Goal: Information Seeking & Learning: Understand process/instructions

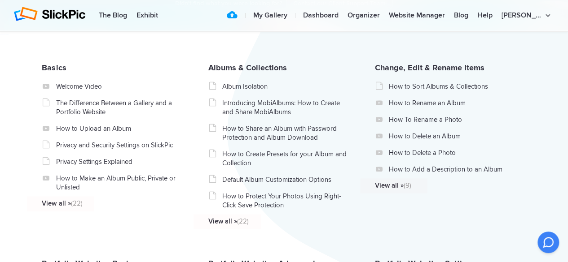
scroll to position [170, 0]
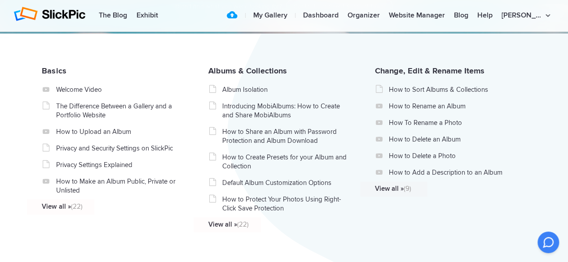
drag, startPoint x: 570, startPoint y: 20, endPoint x: 552, endPoint y: 49, distance: 34.9
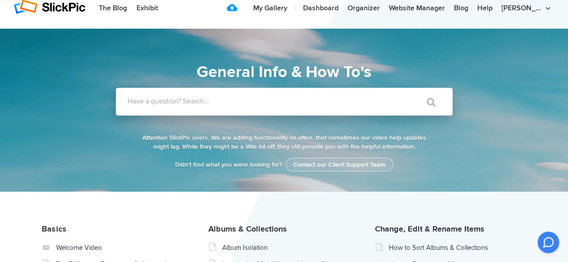
scroll to position [0, 0]
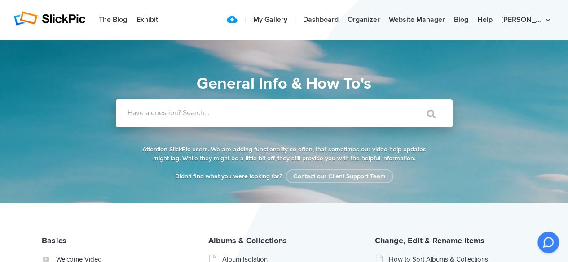
click at [188, 107] on input "Have a question? Search..." at bounding box center [266, 114] width 300 height 28
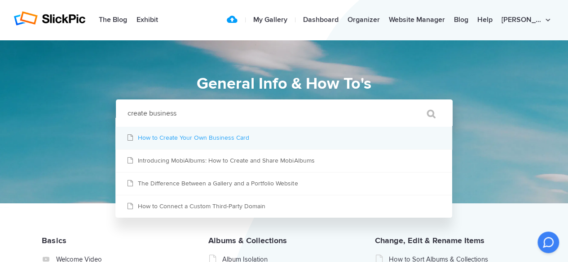
type input "create business"
click at [192, 135] on link "How to Create Your Own Business Card" at bounding box center [283, 138] width 336 height 22
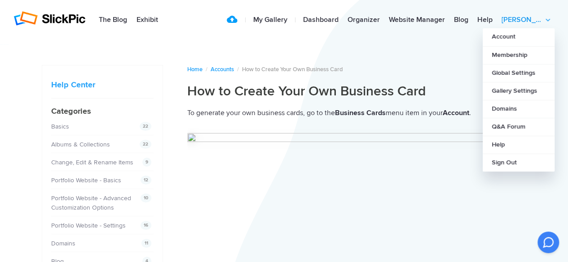
click at [537, 21] on link "[PERSON_NAME]" at bounding box center [525, 20] width 57 height 18
